Goal: Task Accomplishment & Management: Complete application form

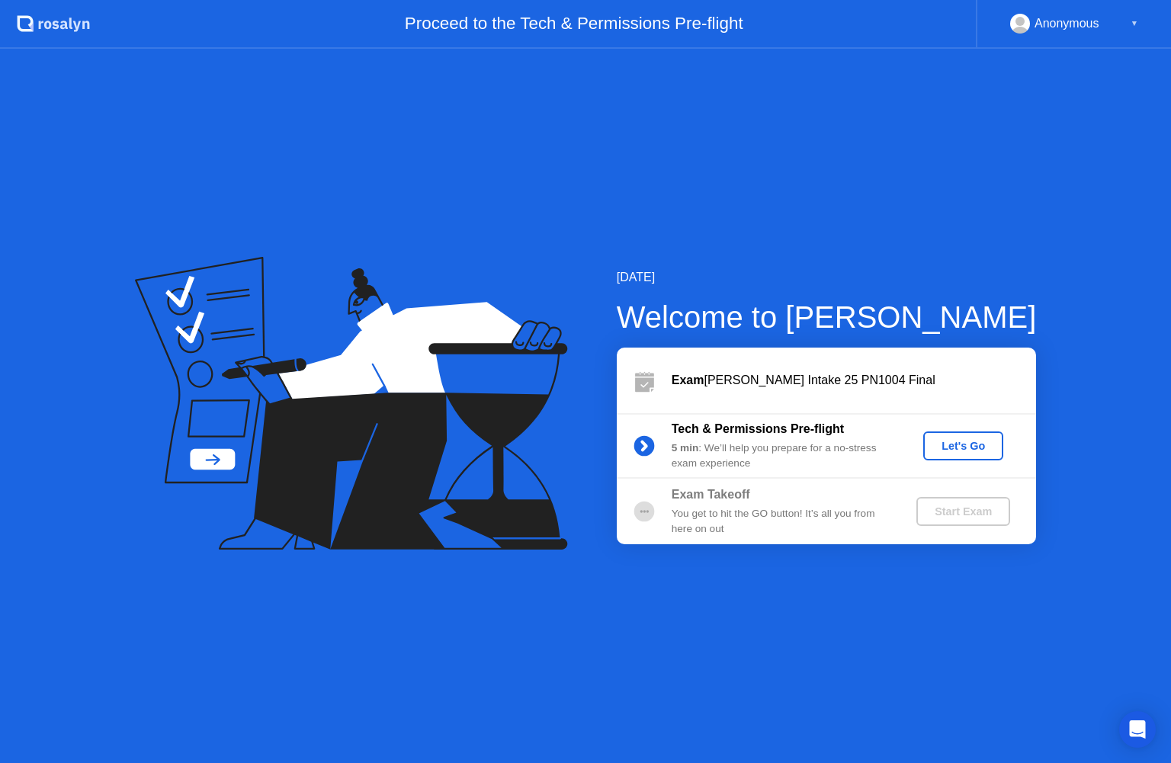
click at [969, 445] on div "Let's Go" at bounding box center [964, 446] width 68 height 12
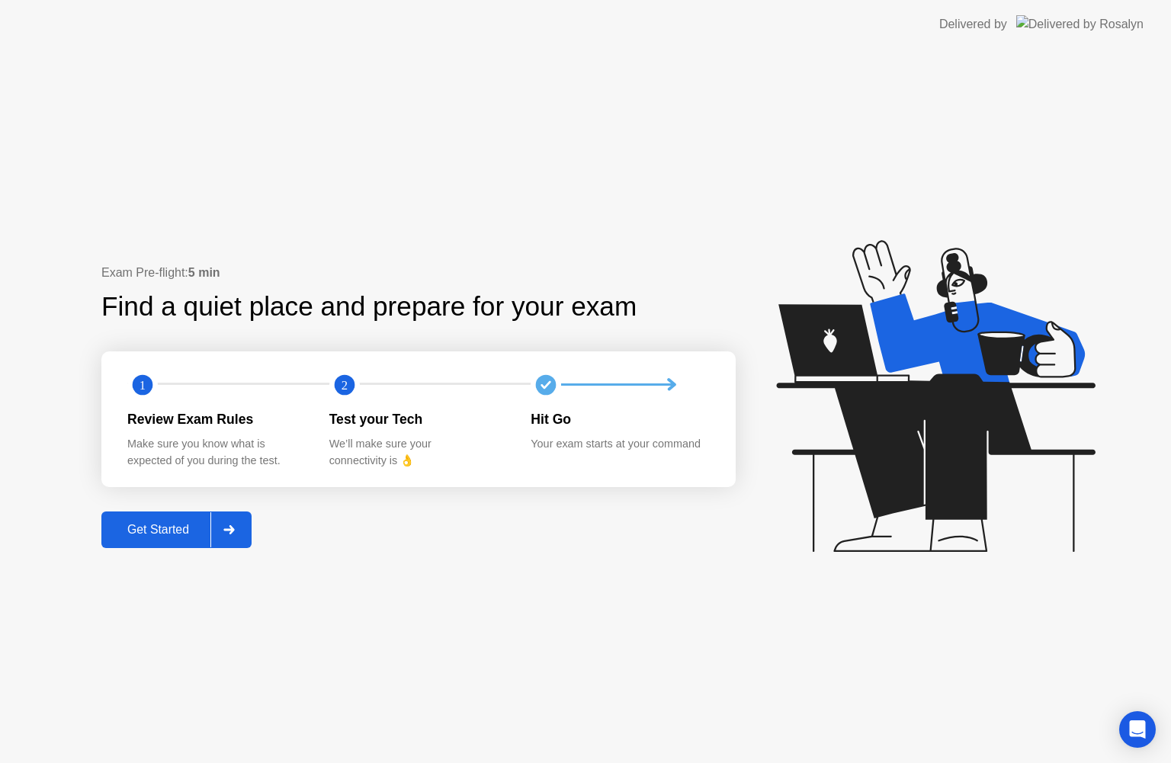
click at [234, 531] on icon at bounding box center [228, 529] width 11 height 9
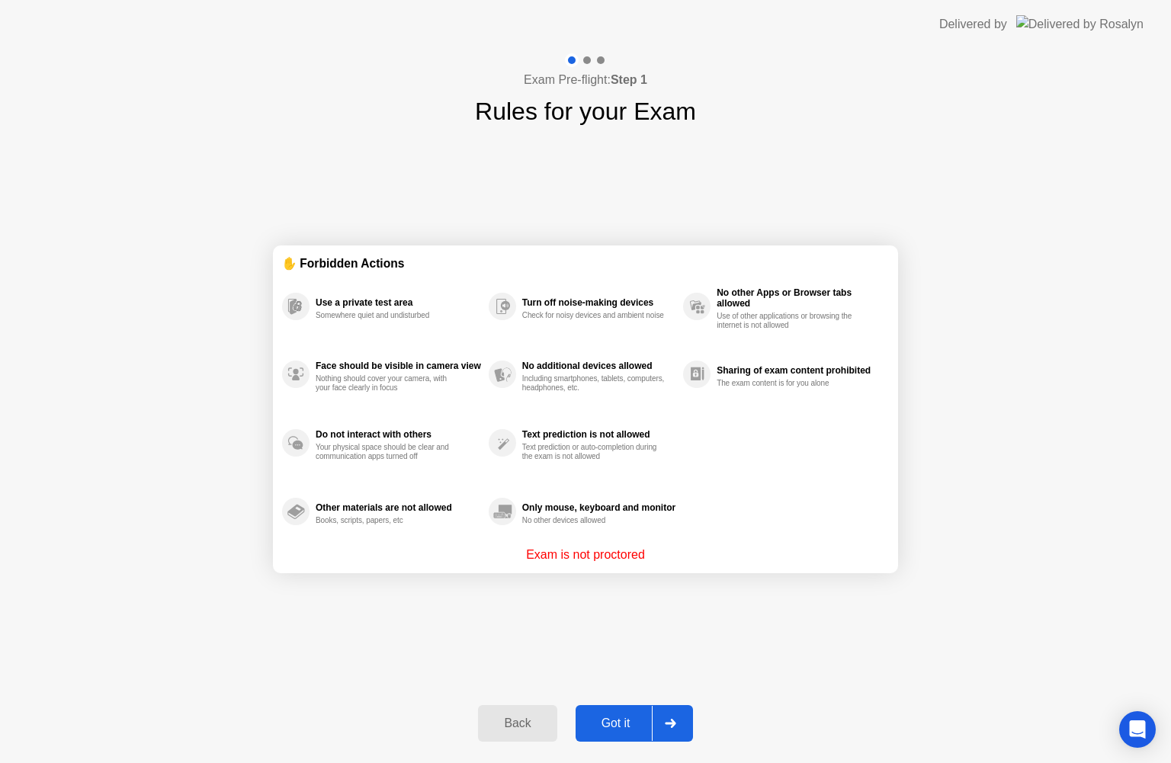
click at [687, 731] on div at bounding box center [670, 723] width 37 height 35
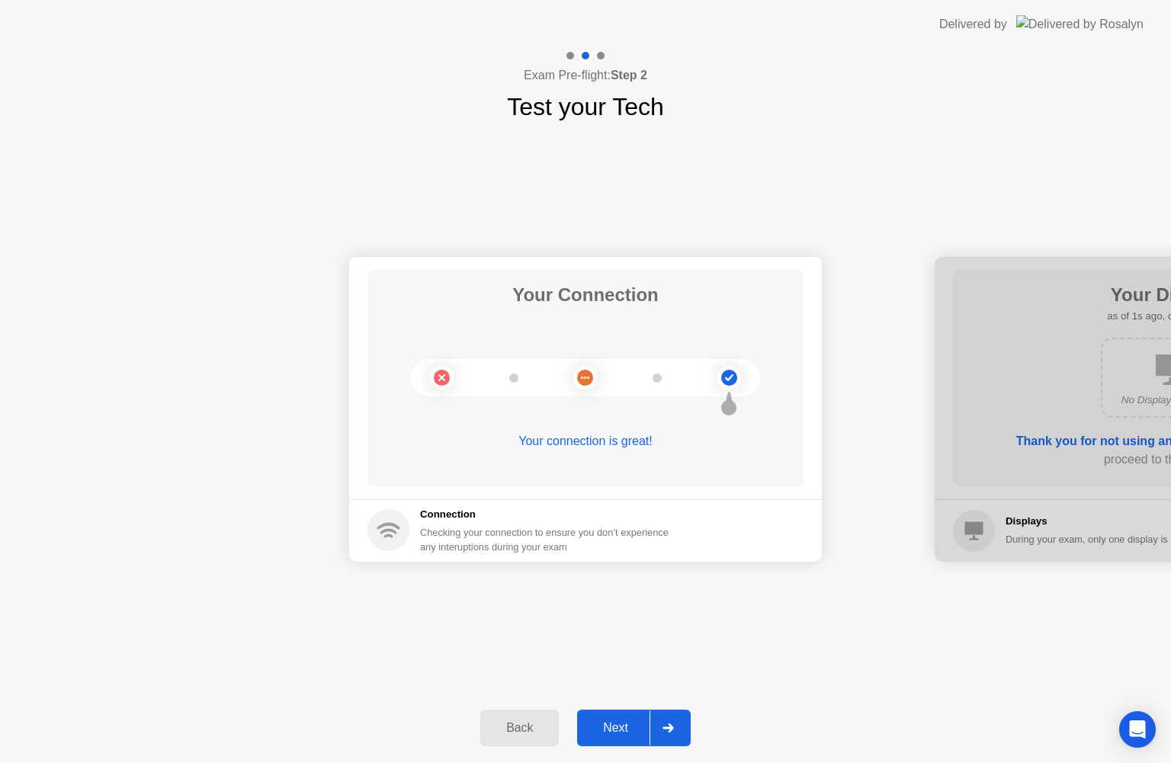
click at [686, 731] on div at bounding box center [668, 728] width 37 height 35
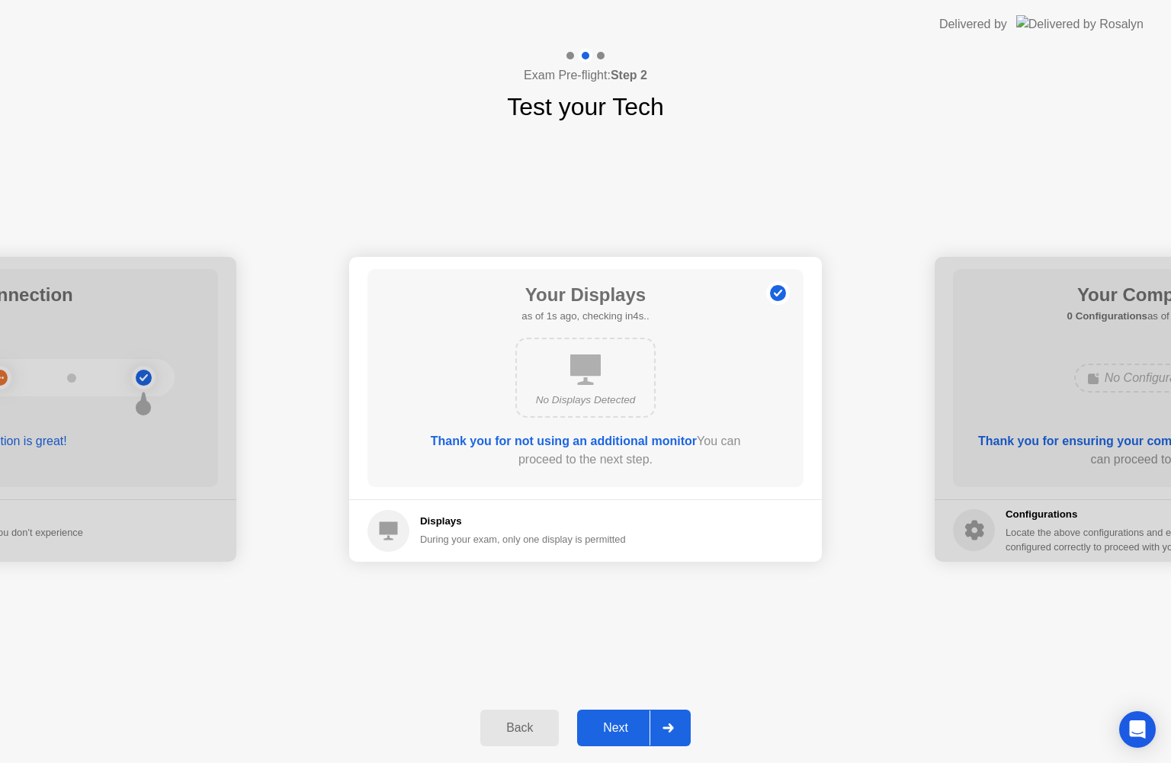
click at [686, 731] on div at bounding box center [668, 728] width 37 height 35
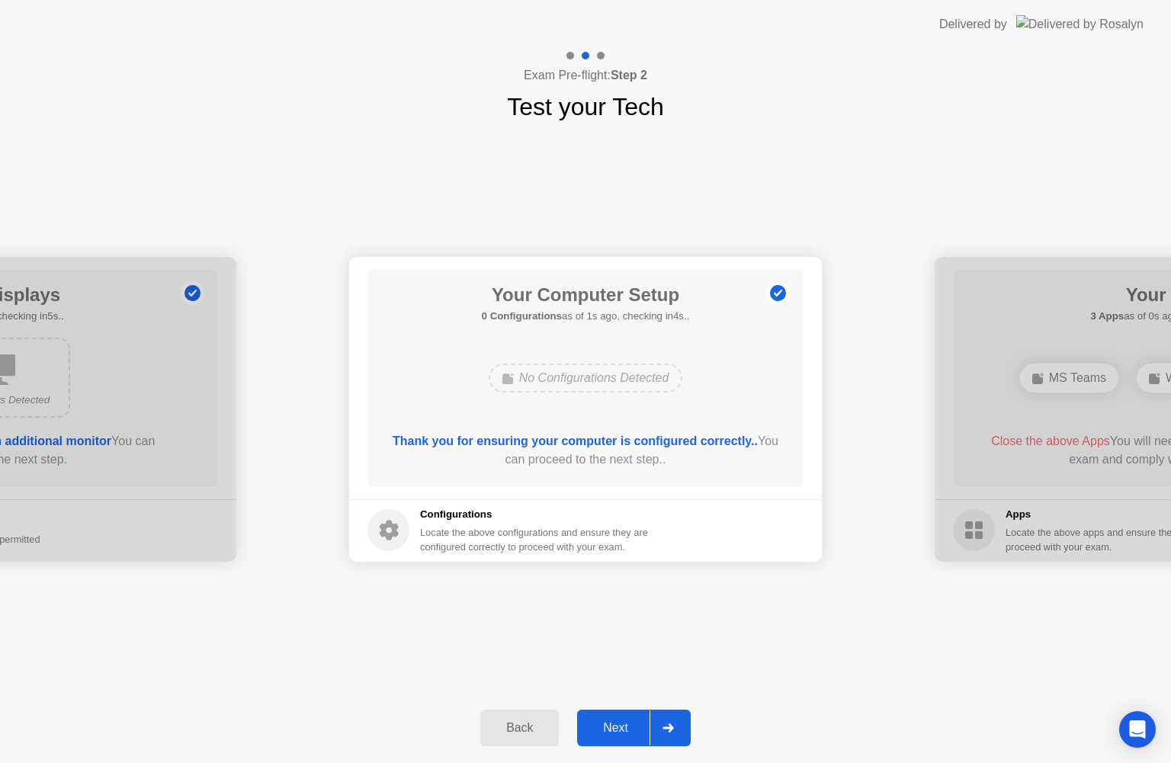
click at [686, 731] on div at bounding box center [668, 728] width 37 height 35
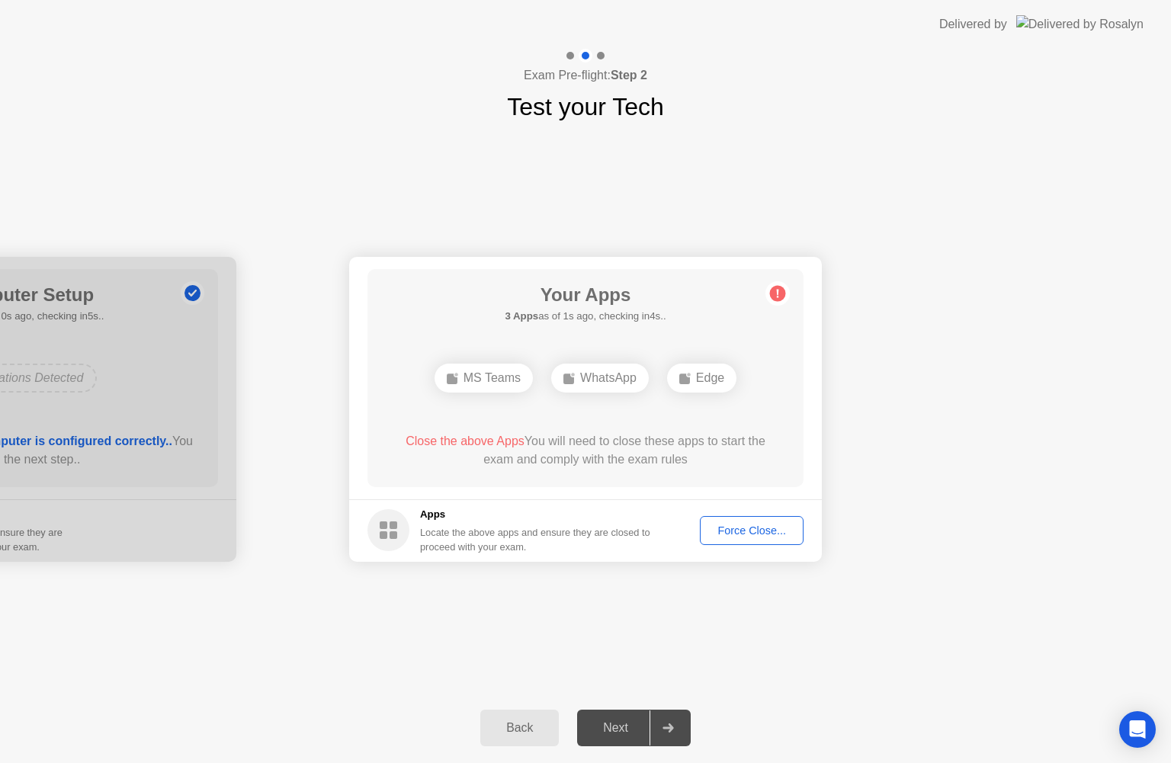
click at [742, 532] on div "Force Close..." at bounding box center [751, 531] width 93 height 12
click at [728, 527] on div "Force Close..." at bounding box center [751, 531] width 93 height 12
click at [759, 528] on div "Force Close..." at bounding box center [751, 531] width 93 height 12
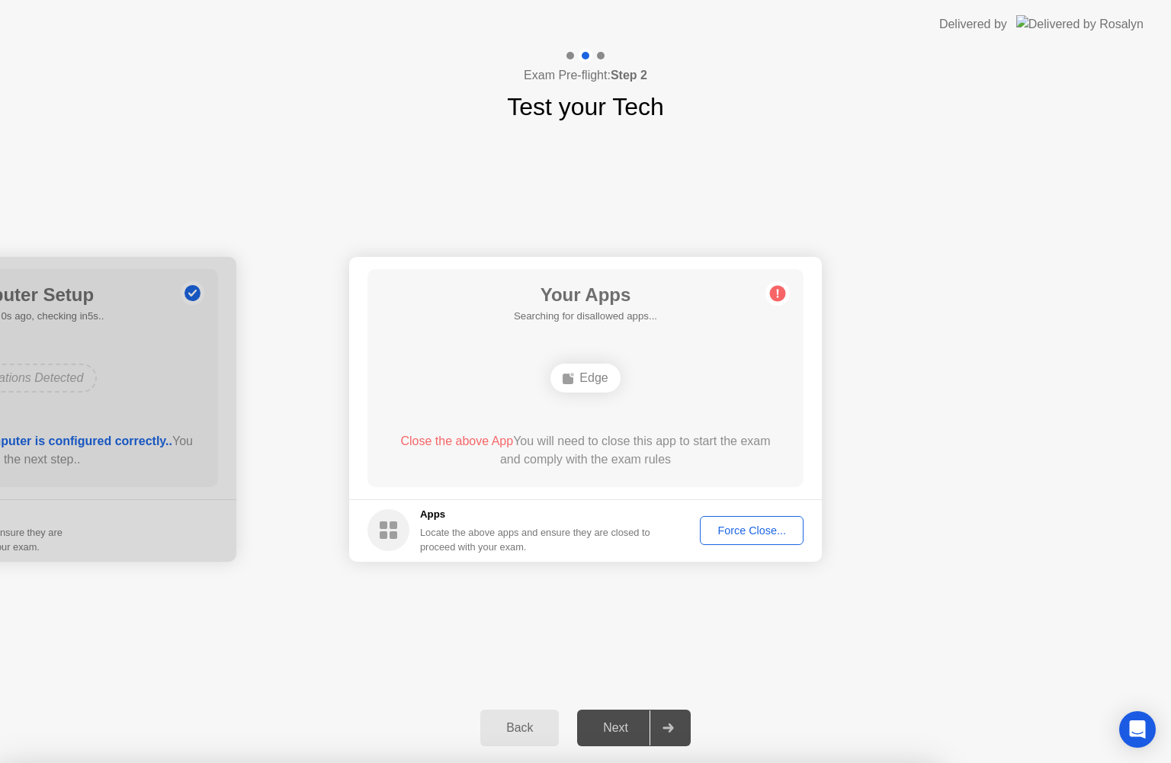
click at [737, 533] on div "Force Close..." at bounding box center [751, 531] width 93 height 12
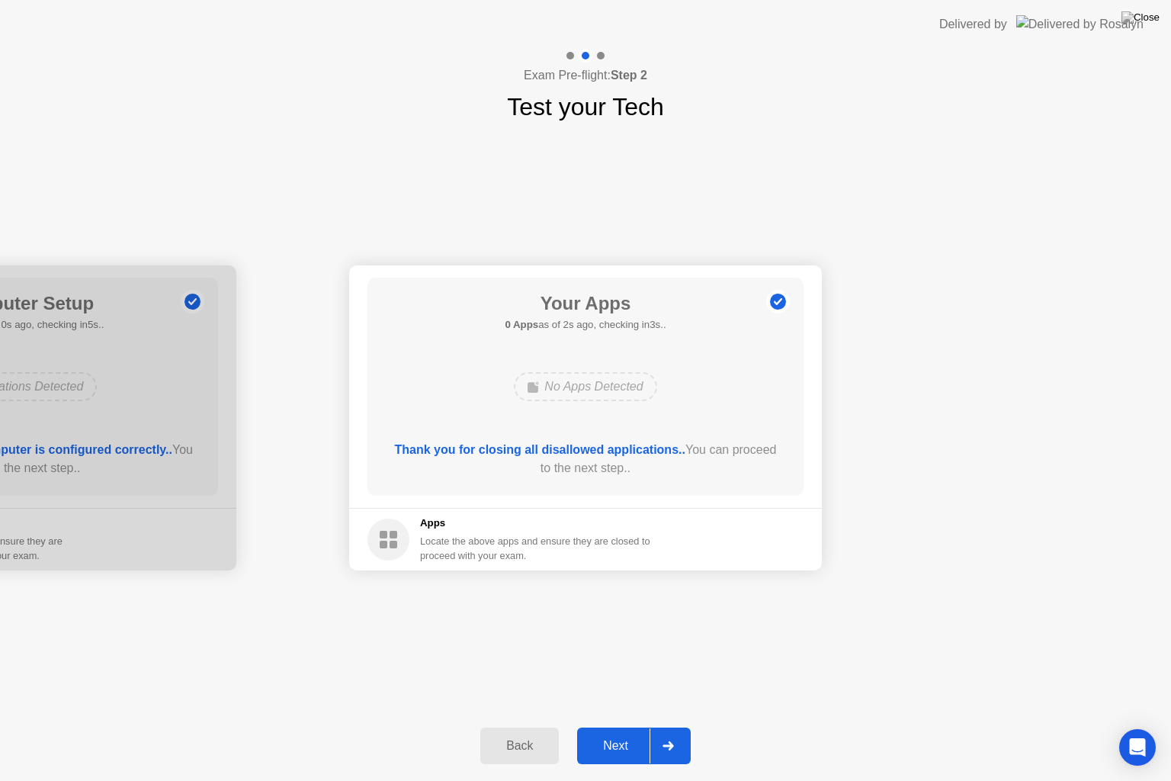
click at [625, 740] on div "Next" at bounding box center [616, 746] width 68 height 14
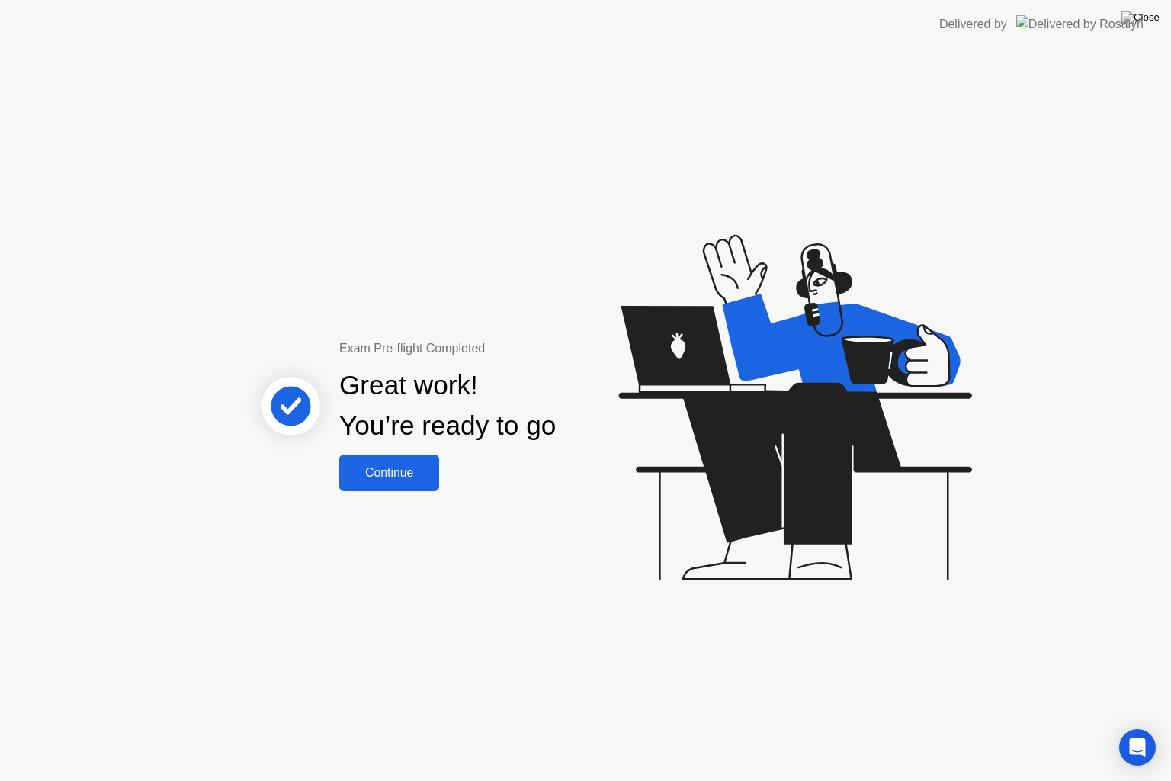
click at [401, 468] on div "Continue" at bounding box center [389, 473] width 91 height 14
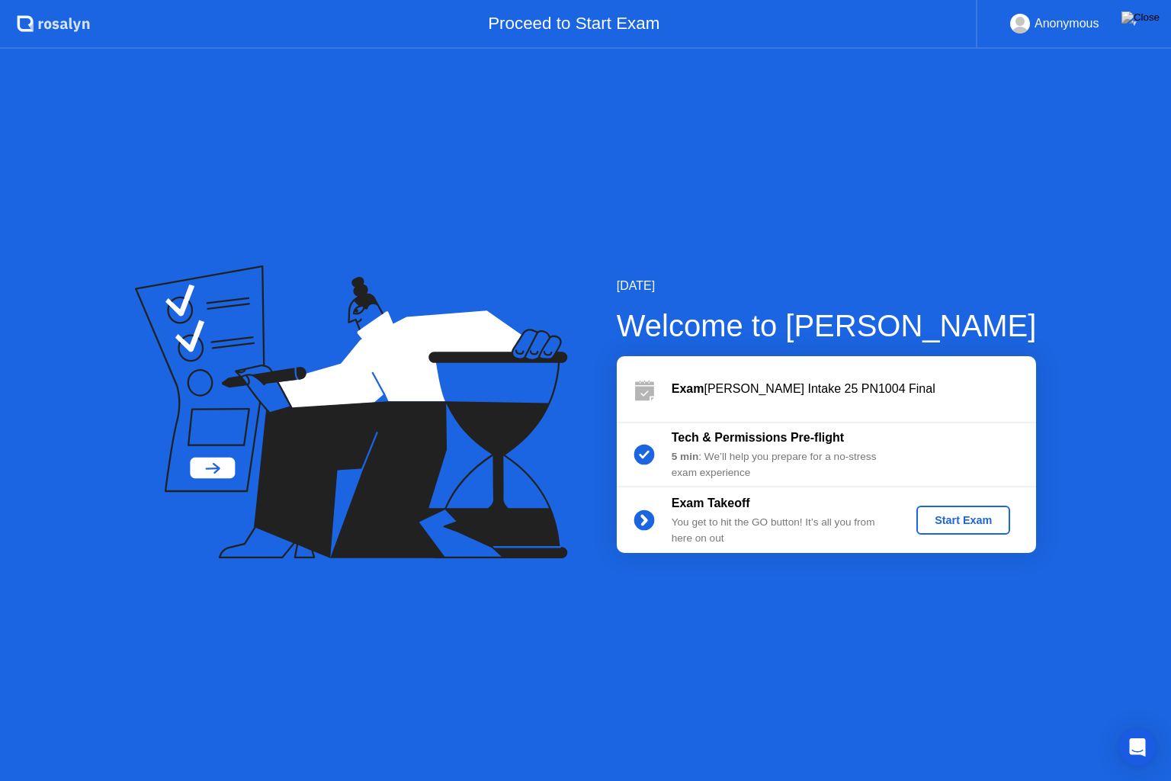
click at [969, 519] on div "Start Exam" at bounding box center [964, 520] width 82 height 12
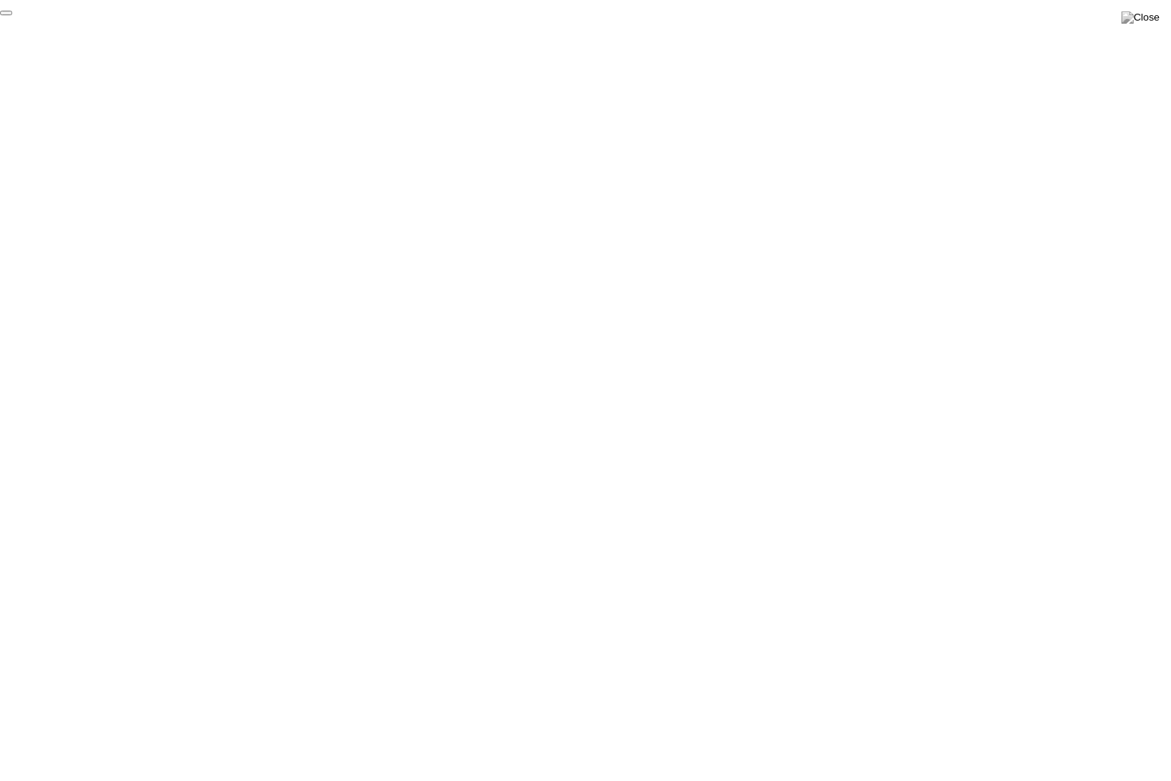
click at [12, 15] on button "End Proctoring Session" at bounding box center [6, 13] width 12 height 5
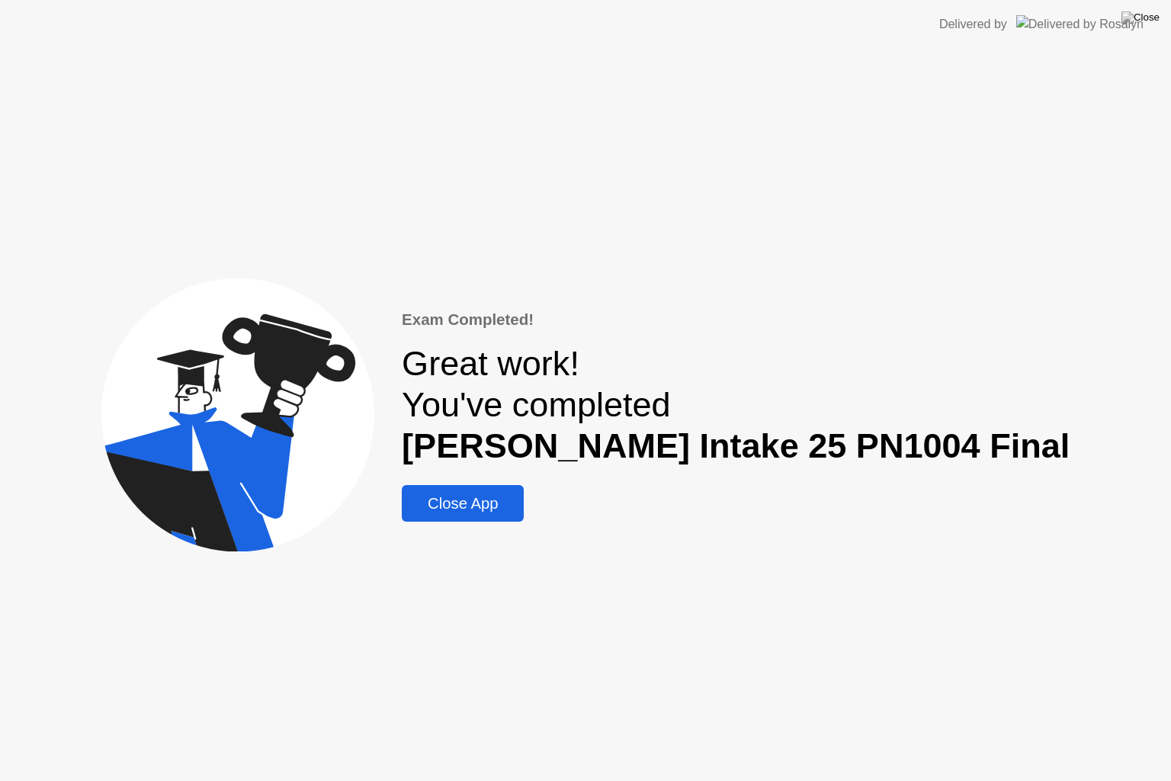
click at [519, 504] on div "Close App" at bounding box center [462, 504] width 113 height 18
